Goal: Information Seeking & Learning: Learn about a topic

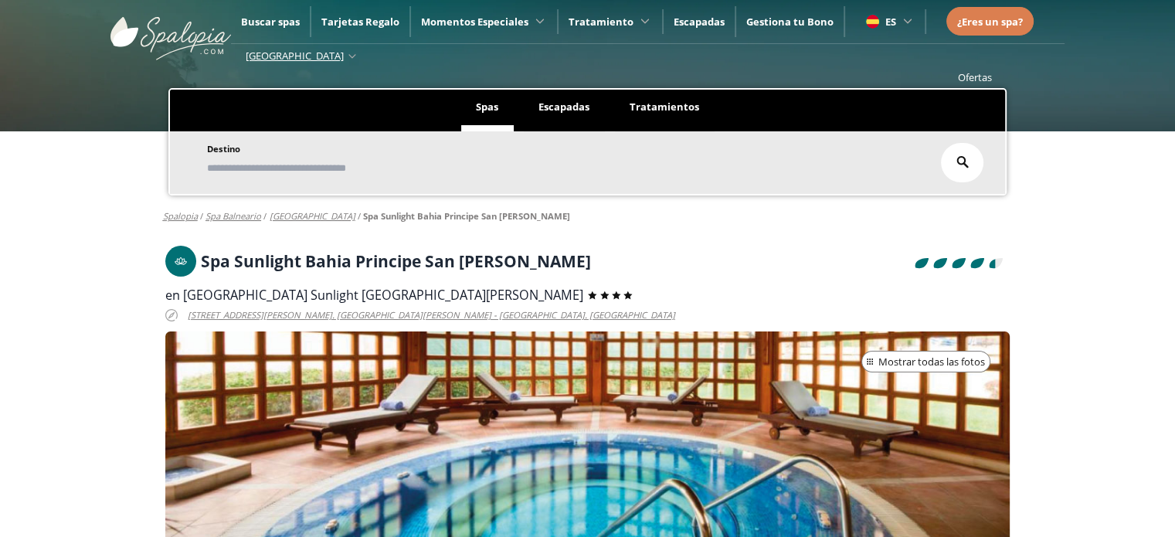
click at [265, 253] on h1 "Spa Sunlight Bahia Principe San [PERSON_NAME]" at bounding box center [396, 261] width 390 height 17
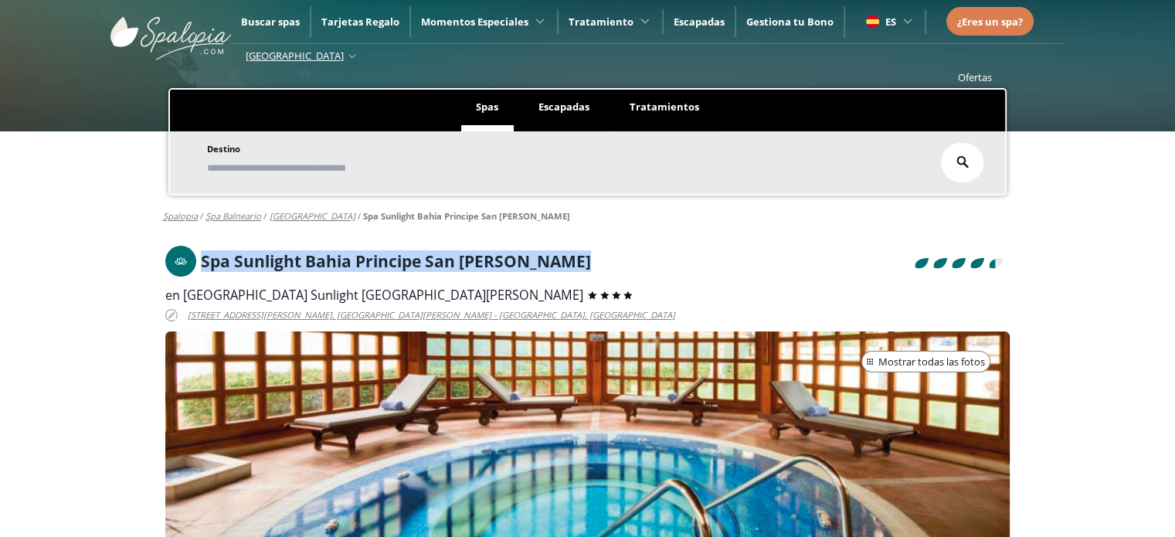
click at [265, 253] on h1 "Spa Sunlight Bahia Principe San [PERSON_NAME]" at bounding box center [396, 261] width 390 height 17
copy h1 "Spa Sunlight Bahia Principe San [PERSON_NAME]"
click at [252, 264] on h1 "Spa Sunlight Bahia Principe San [PERSON_NAME]" at bounding box center [396, 261] width 390 height 17
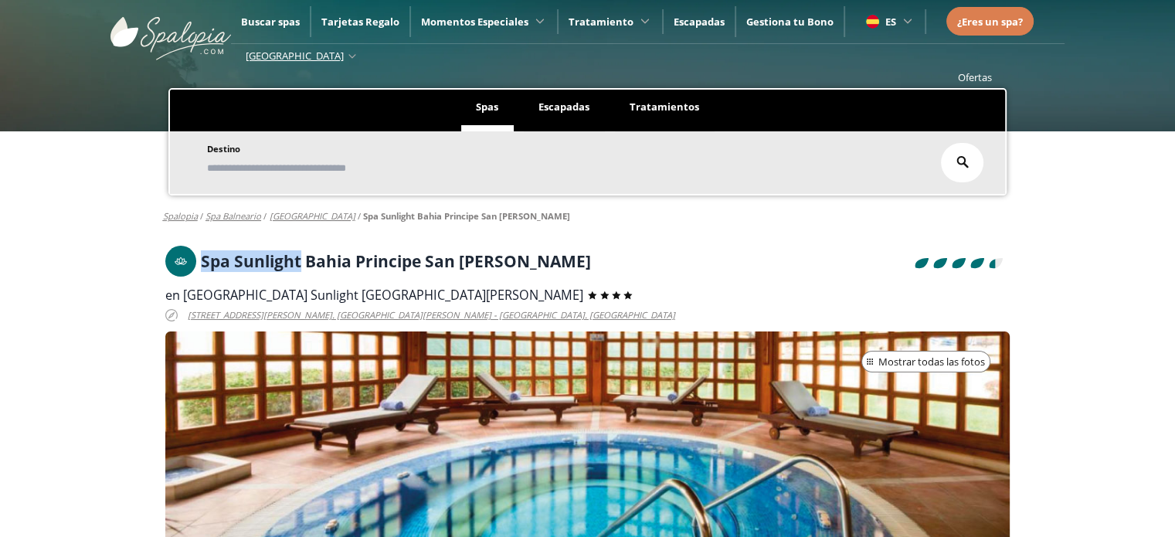
drag, startPoint x: 202, startPoint y: 261, endPoint x: 301, endPoint y: 259, distance: 98.9
click at [301, 259] on h1 "Spa Sunlight Bahia Principe San [PERSON_NAME]" at bounding box center [396, 261] width 390 height 17
copy h1 "Spa Sunlight"
click at [464, 263] on h1 "Spa Sunlight Bahia Principe San [PERSON_NAME]" at bounding box center [396, 261] width 390 height 17
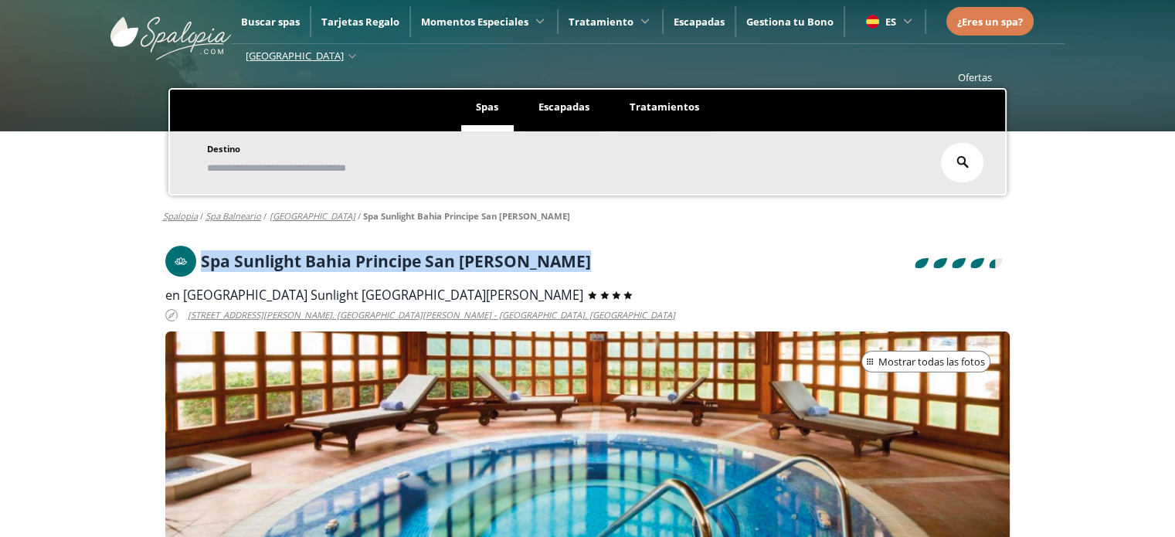
click at [464, 263] on h1 "Spa Sunlight Bahia Principe San [PERSON_NAME]" at bounding box center [396, 261] width 390 height 17
copy h1 "Spa Sunlight Bahia Principe San [PERSON_NAME]"
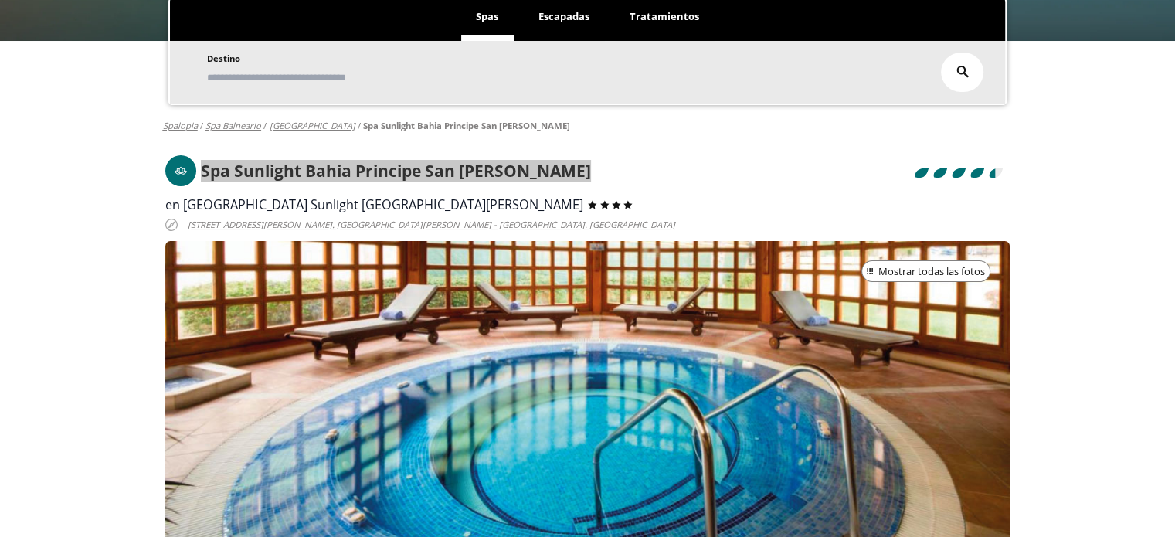
scroll to position [309, 0]
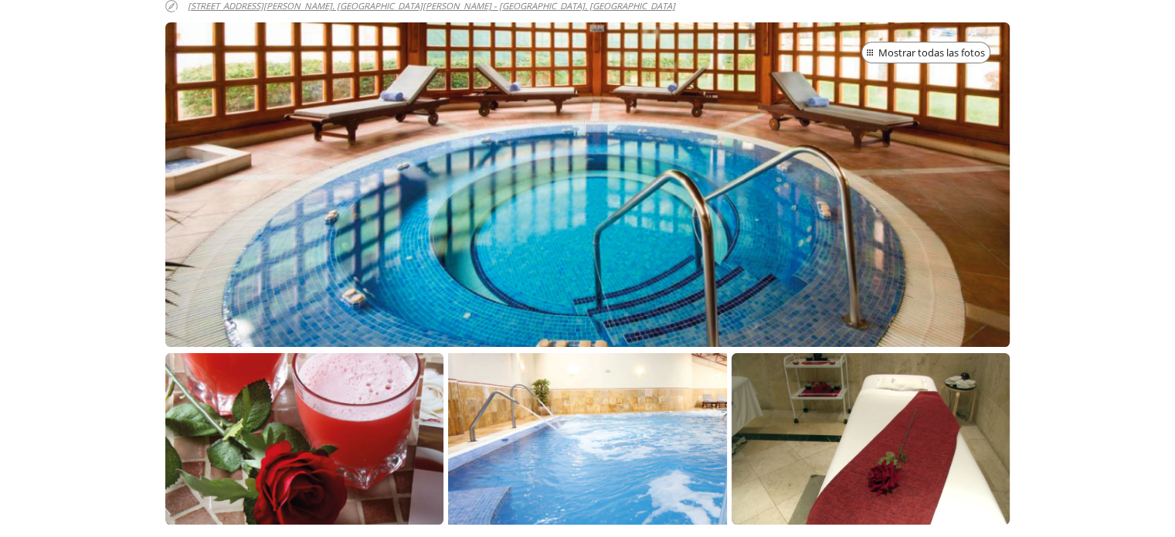
click at [603, 236] on div at bounding box center [587, 184] width 845 height 325
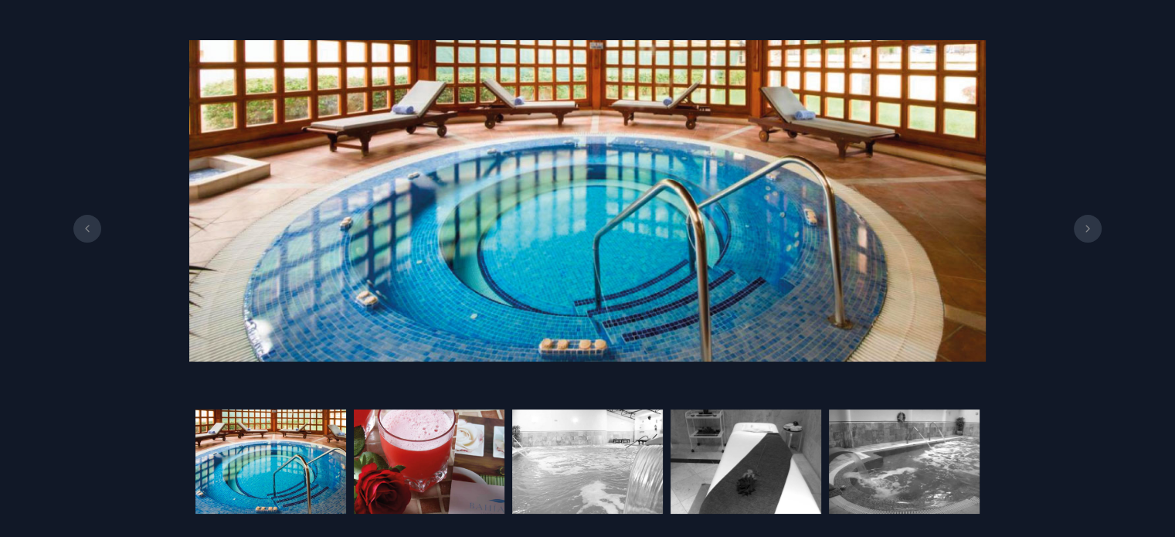
click at [383, 462] on img at bounding box center [429, 462] width 151 height 104
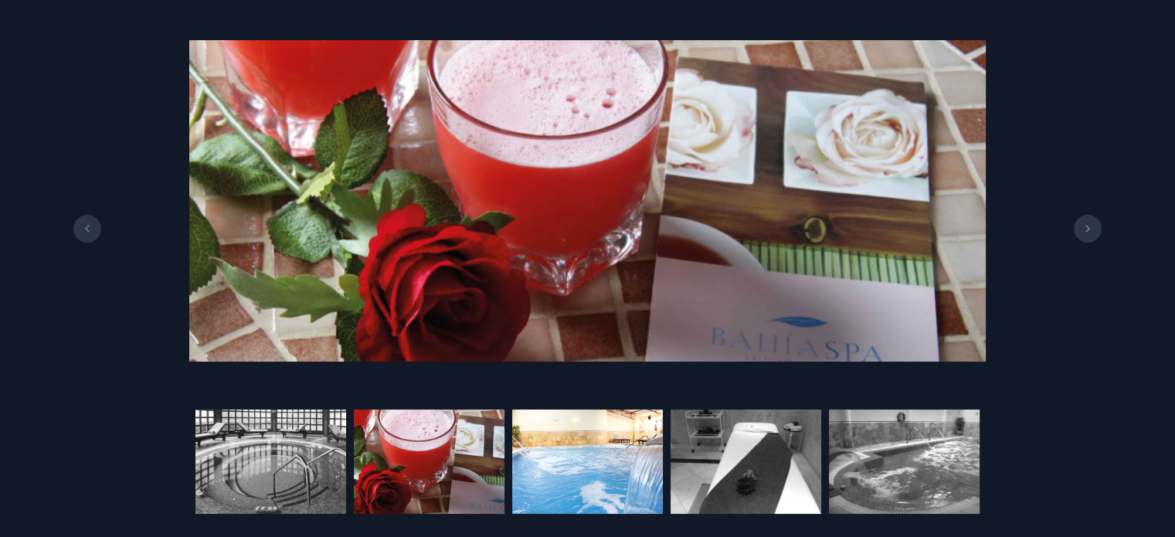
click at [575, 457] on img at bounding box center [587, 462] width 151 height 104
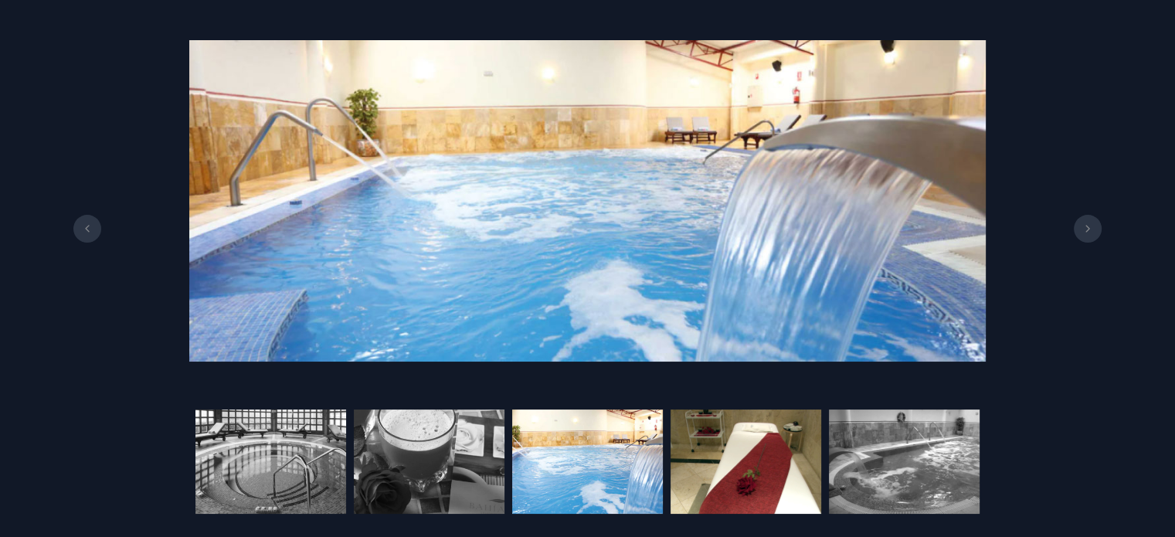
click at [742, 455] on img at bounding box center [746, 462] width 151 height 104
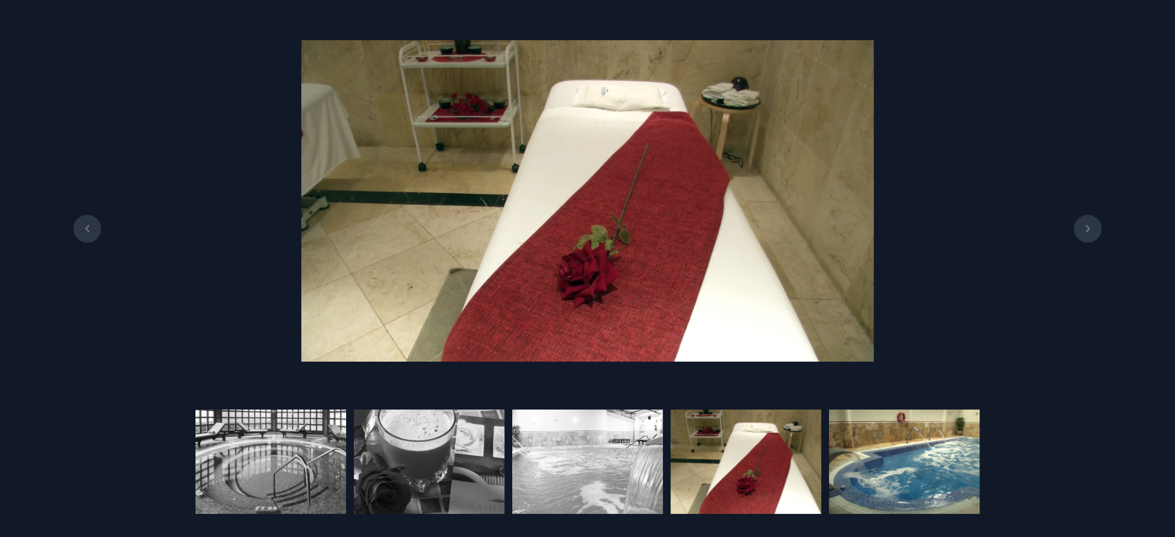
click at [854, 454] on img at bounding box center [904, 462] width 151 height 104
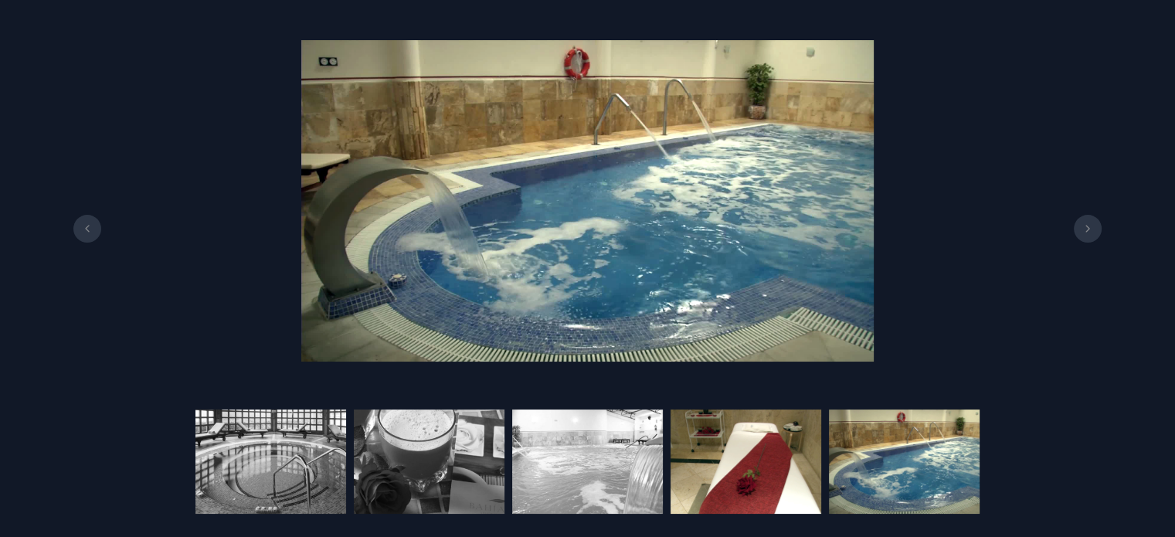
click at [714, 460] on img at bounding box center [746, 462] width 151 height 104
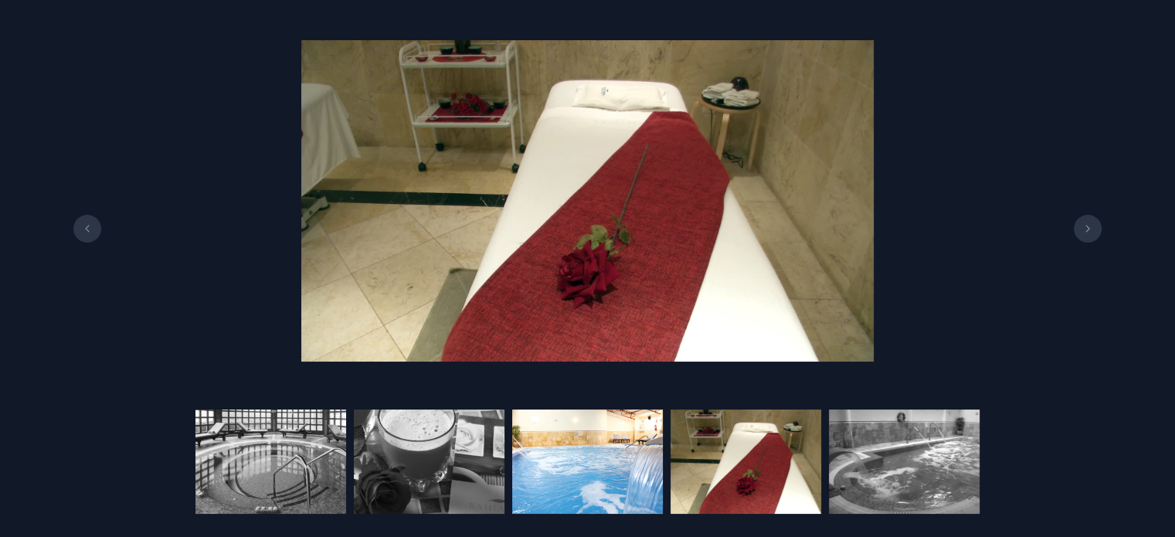
click at [612, 472] on img at bounding box center [587, 462] width 151 height 104
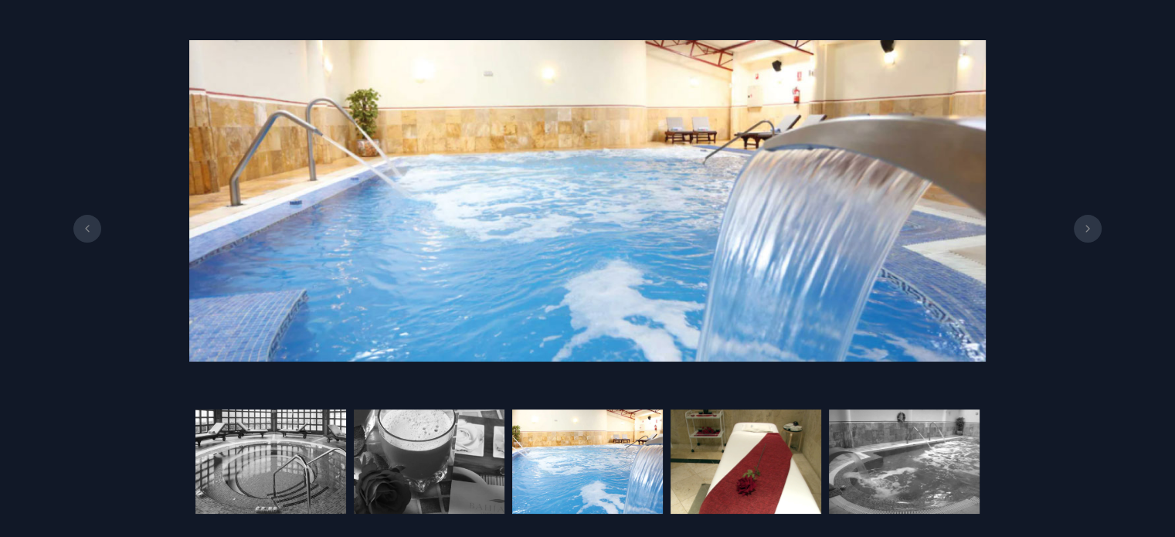
click at [699, 469] on img at bounding box center [746, 462] width 151 height 104
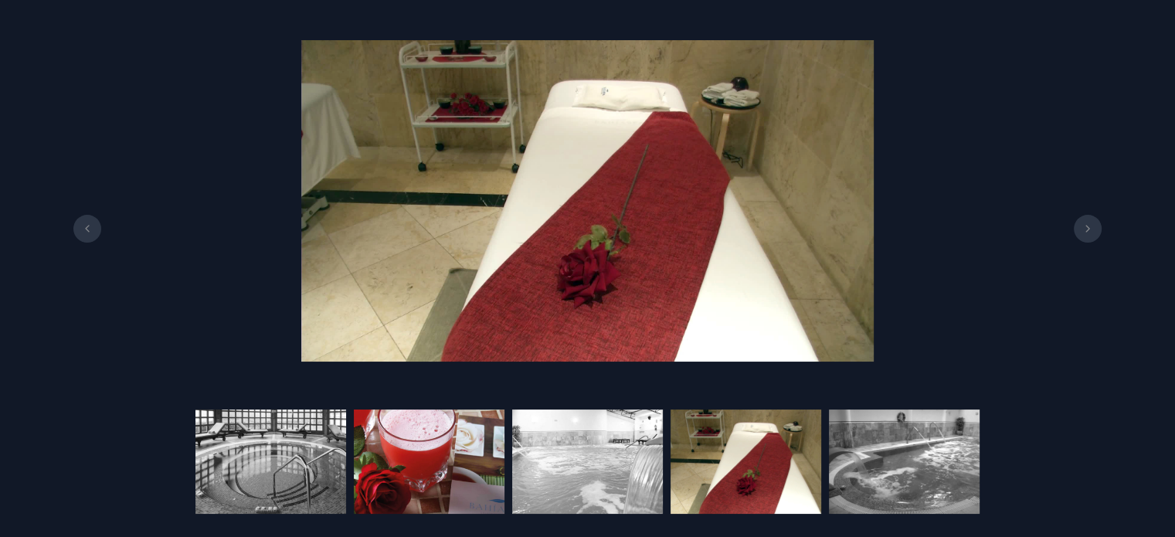
click at [430, 469] on img at bounding box center [429, 462] width 151 height 104
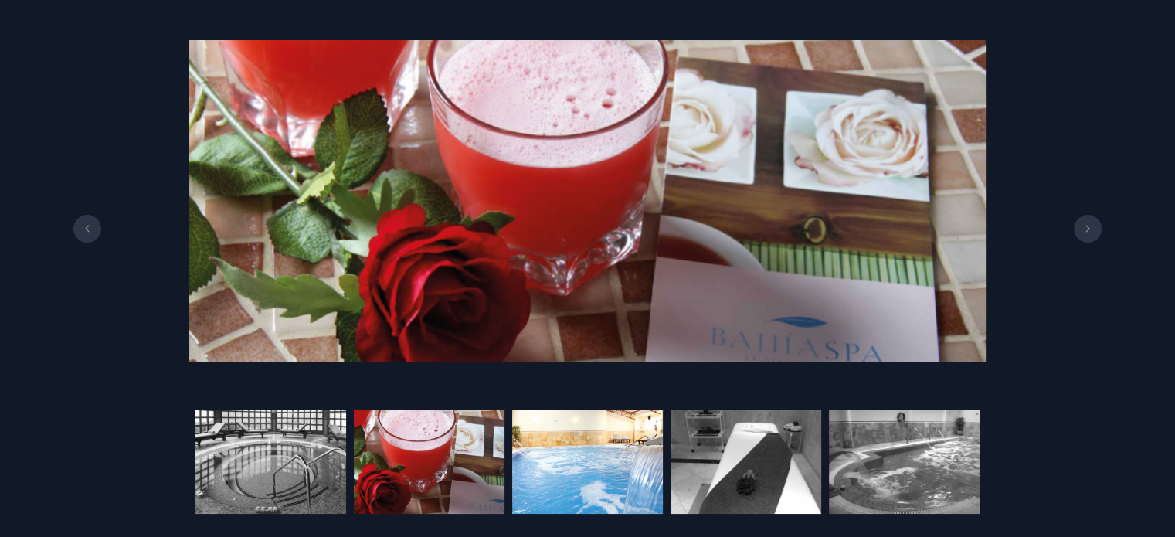
click at [646, 460] on img at bounding box center [587, 462] width 151 height 104
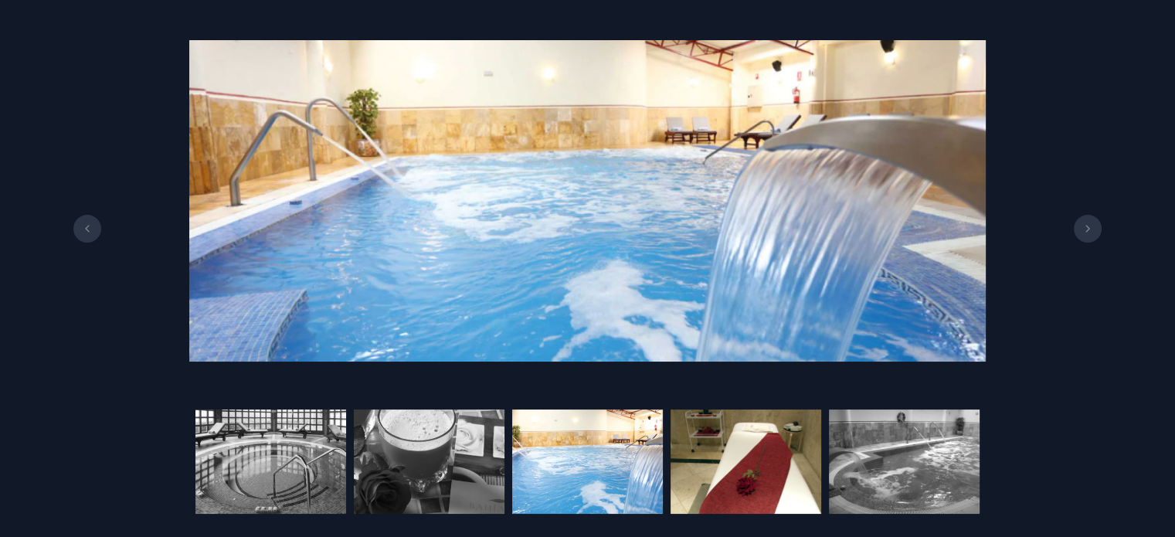
click at [714, 459] on img at bounding box center [746, 462] width 151 height 104
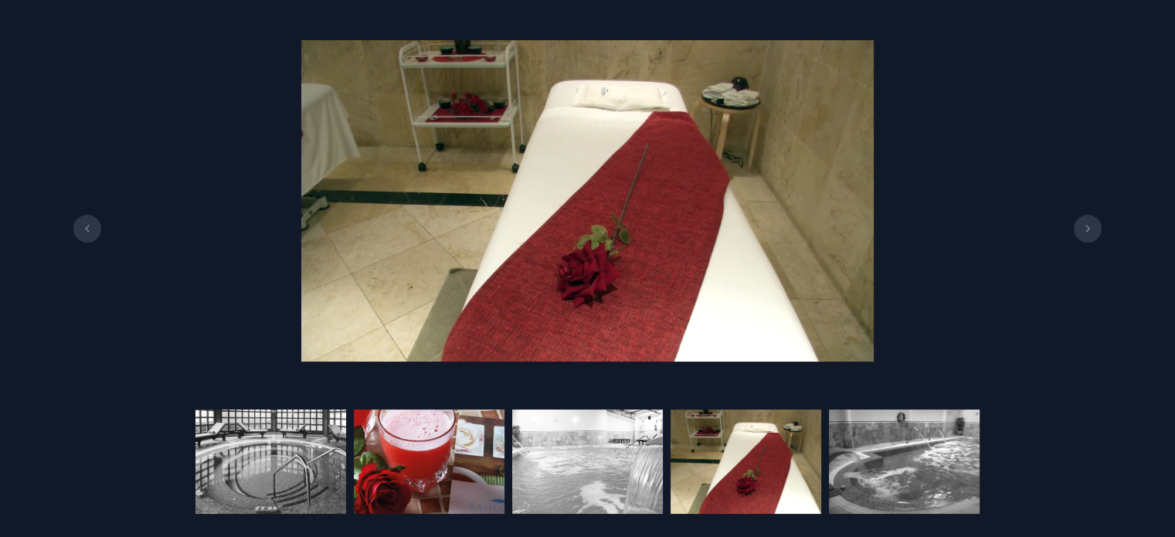
click at [470, 456] on img at bounding box center [429, 462] width 151 height 104
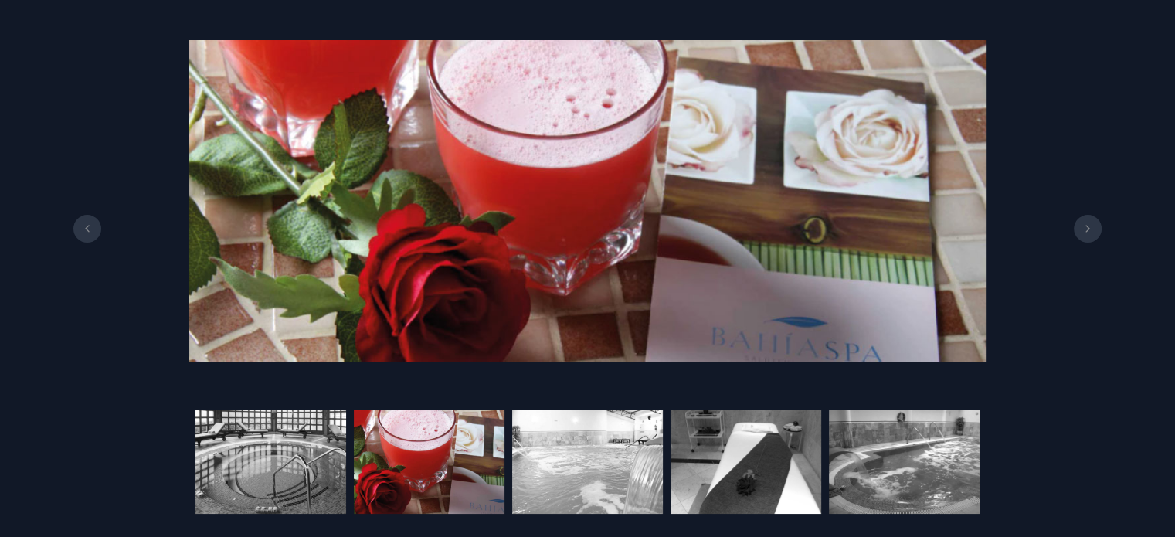
scroll to position [155, 0]
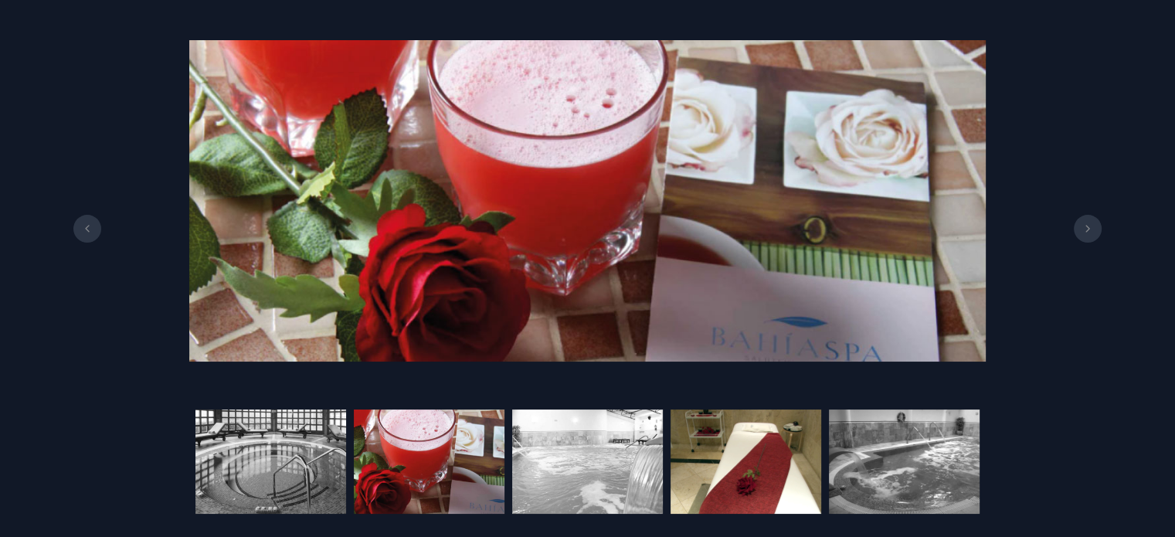
click at [737, 434] on img at bounding box center [746, 462] width 151 height 104
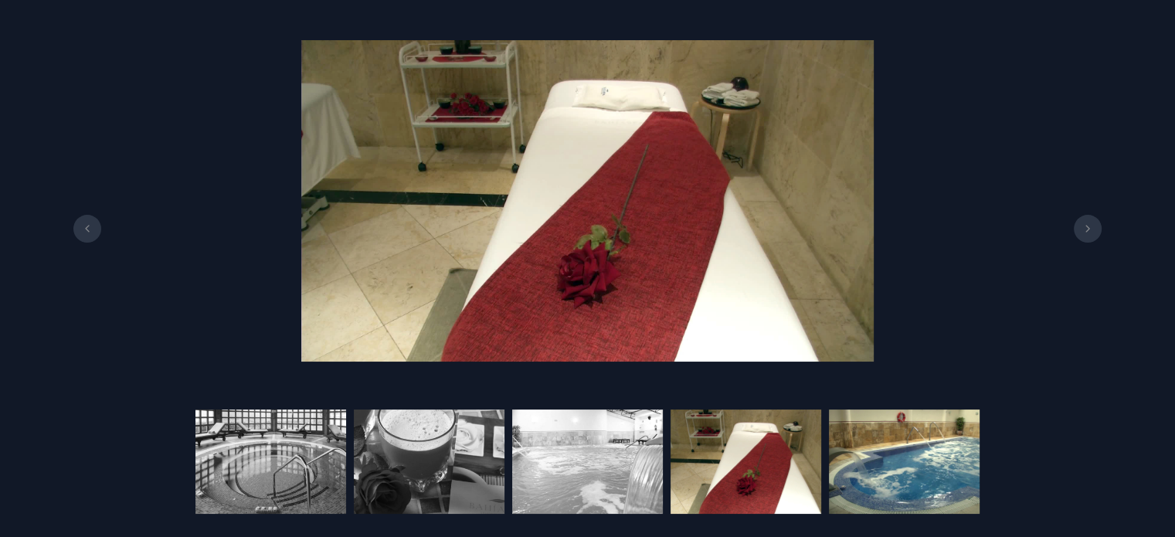
click at [857, 454] on img at bounding box center [904, 462] width 151 height 104
